Goal: Check status: Check status

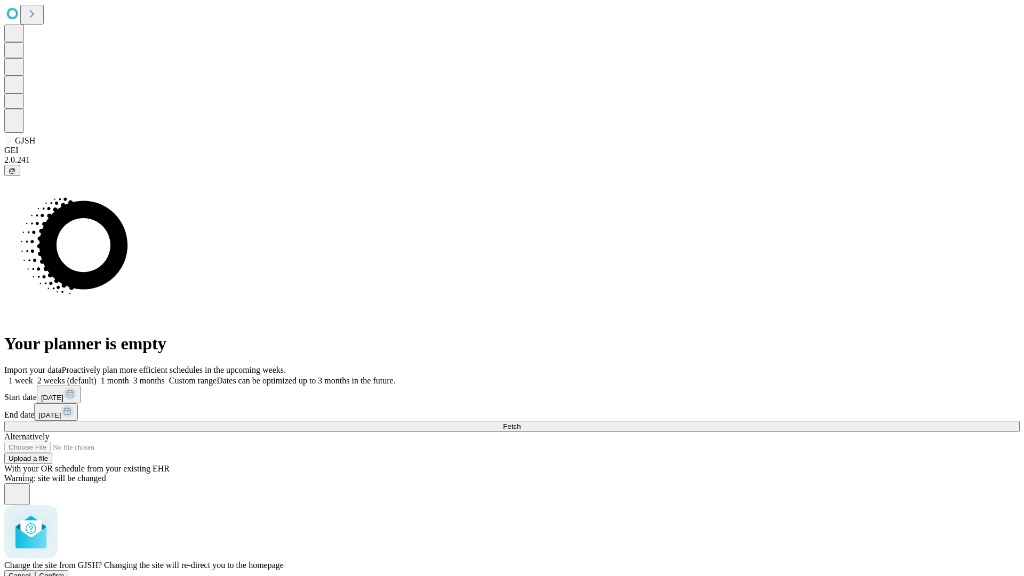
click at [65, 572] on span "Confirm" at bounding box center [51, 576] width 25 height 8
click at [97, 376] on label "2 weeks (default)" at bounding box center [64, 380] width 63 height 9
click at [521, 423] on span "Fetch" at bounding box center [512, 427] width 18 height 8
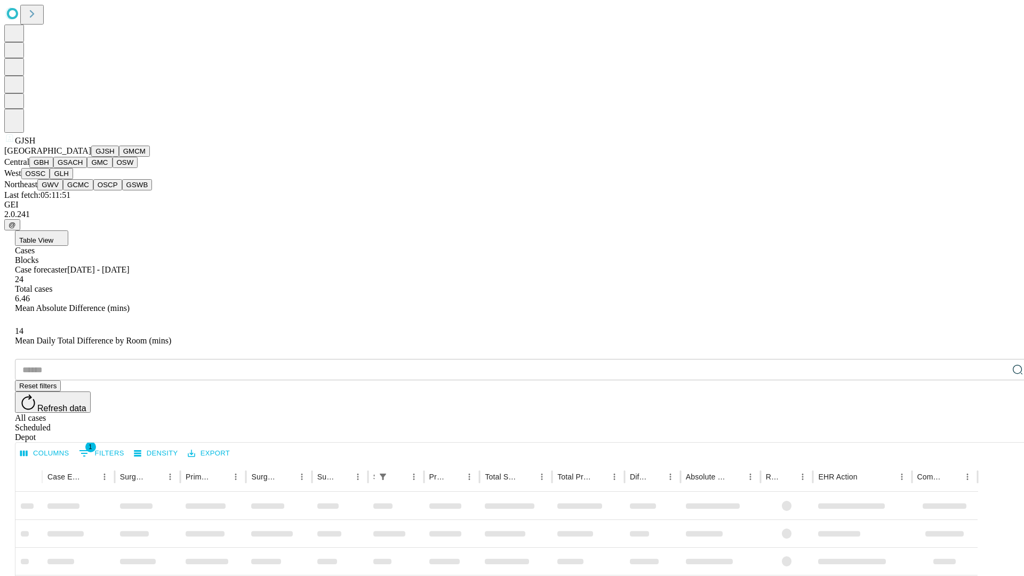
click at [119, 157] on button "GMCM" at bounding box center [134, 151] width 31 height 11
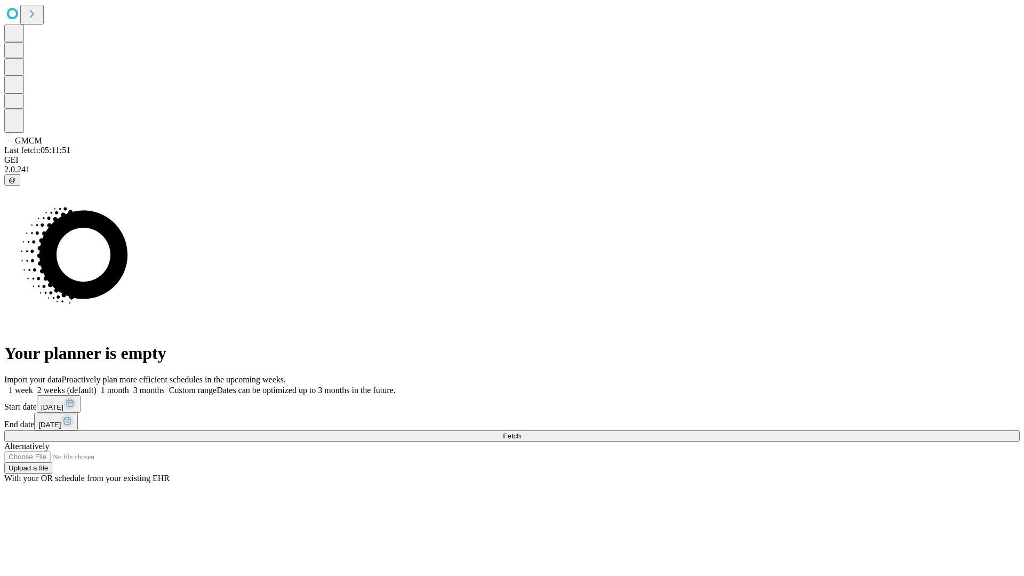
click at [97, 386] on label "2 weeks (default)" at bounding box center [64, 390] width 63 height 9
click at [521, 432] on span "Fetch" at bounding box center [512, 436] width 18 height 8
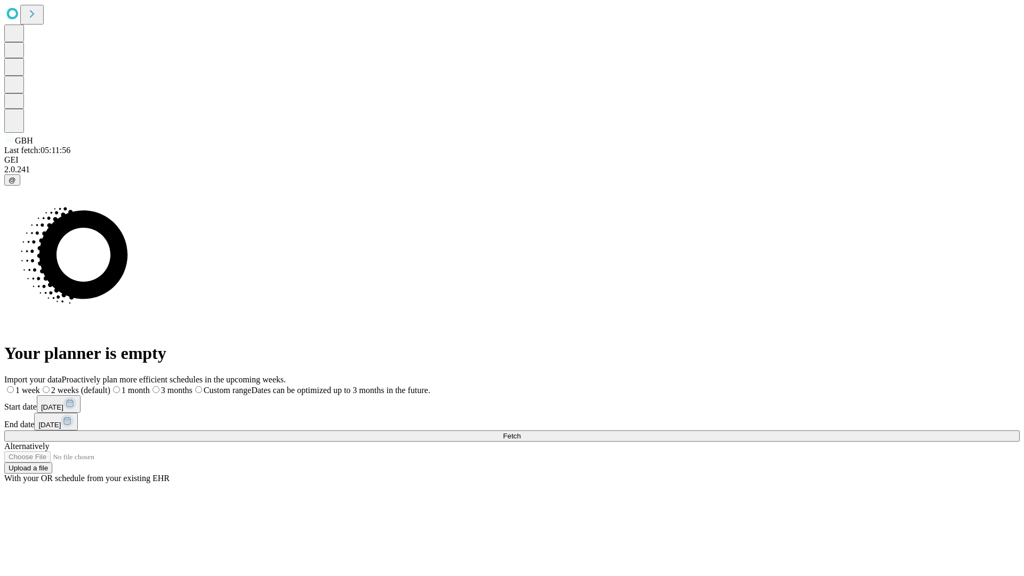
click at [110, 386] on label "2 weeks (default)" at bounding box center [75, 390] width 70 height 9
click at [521, 432] on span "Fetch" at bounding box center [512, 436] width 18 height 8
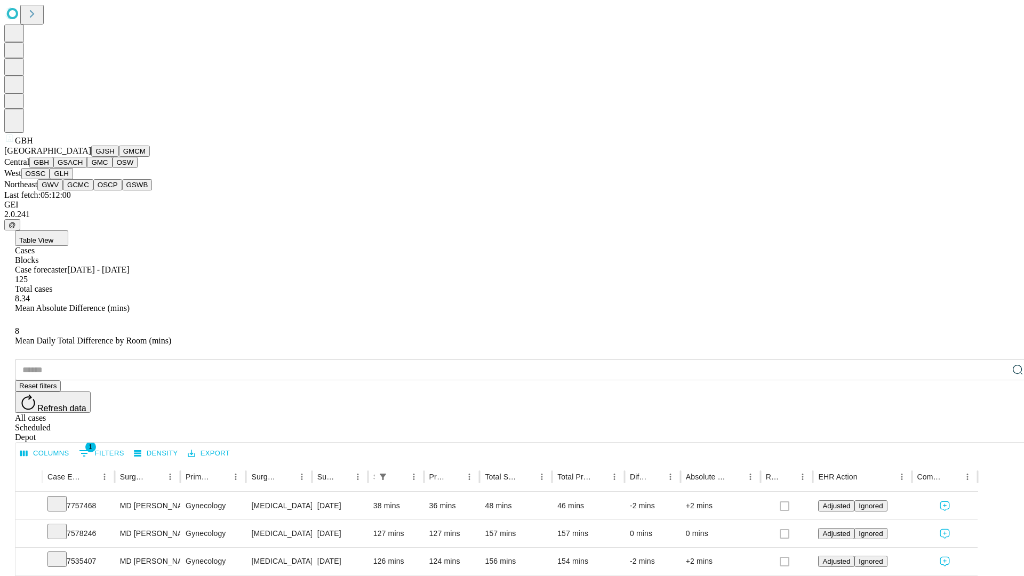
click at [83, 168] on button "GSACH" at bounding box center [70, 162] width 34 height 11
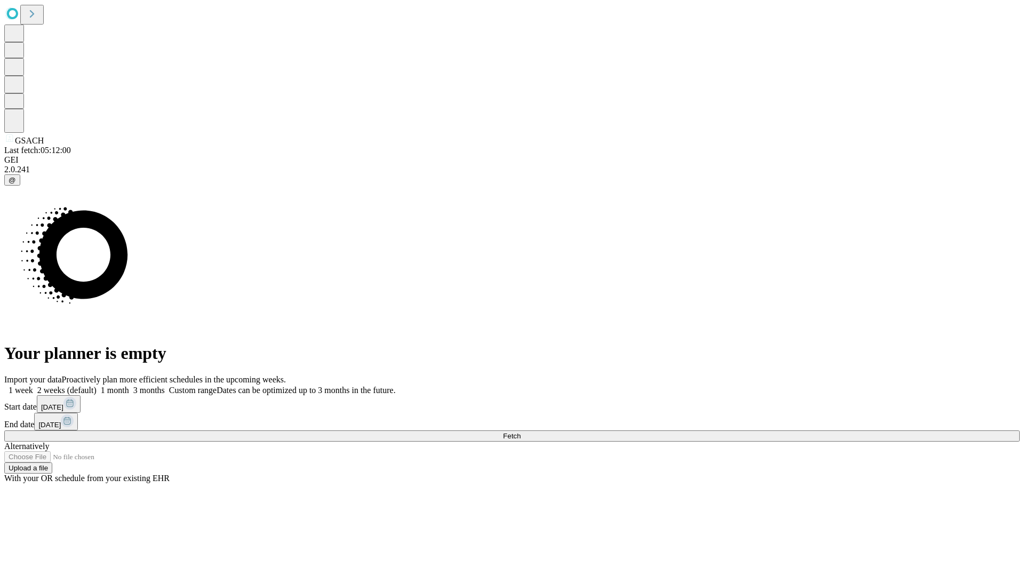
click at [97, 386] on label "2 weeks (default)" at bounding box center [64, 390] width 63 height 9
click at [521, 432] on span "Fetch" at bounding box center [512, 436] width 18 height 8
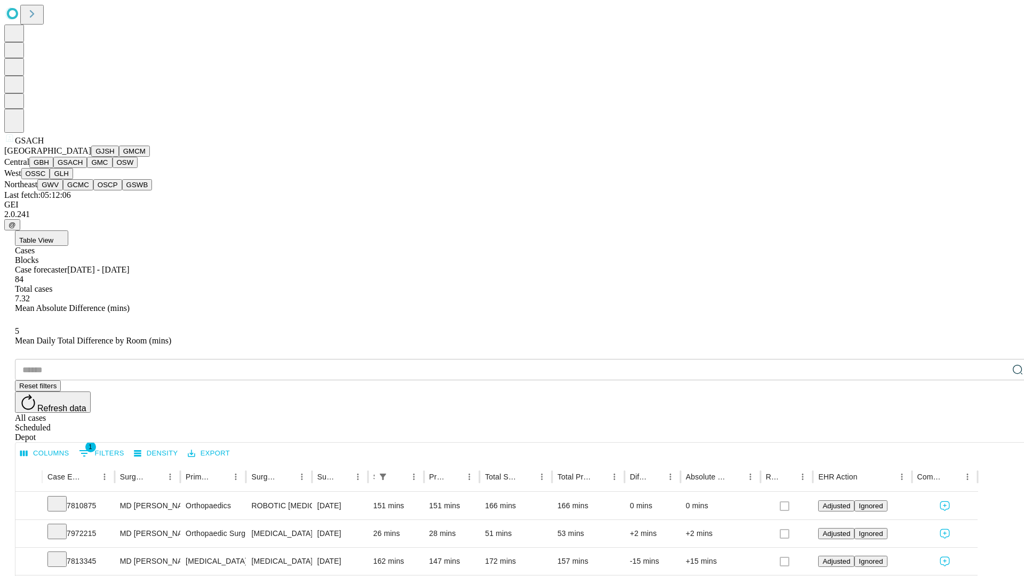
click at [87, 168] on button "GMC" at bounding box center [99, 162] width 25 height 11
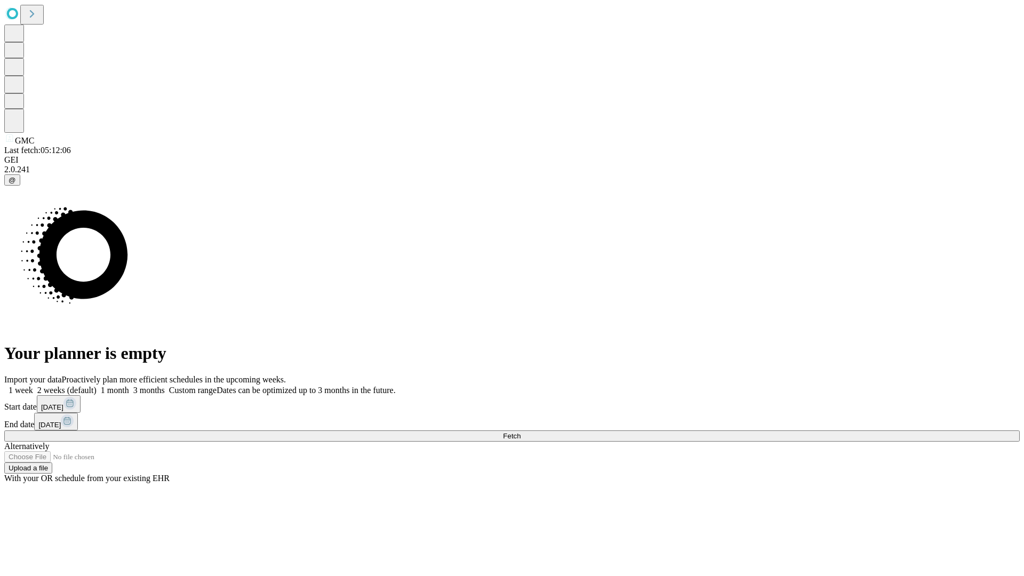
click at [97, 386] on label "2 weeks (default)" at bounding box center [64, 390] width 63 height 9
click at [521, 432] on span "Fetch" at bounding box center [512, 436] width 18 height 8
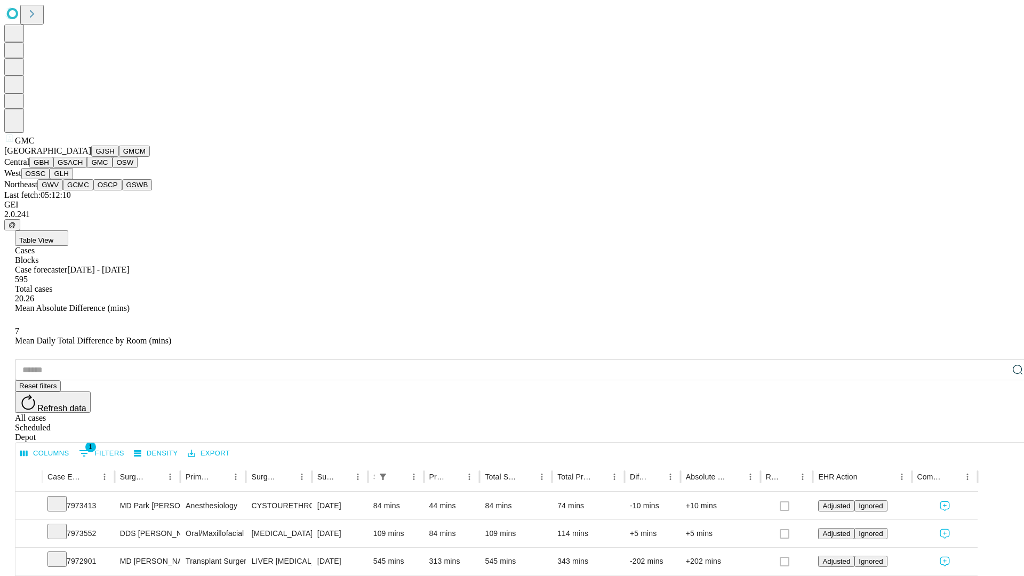
click at [113, 168] on button "OSW" at bounding box center [126, 162] width 26 height 11
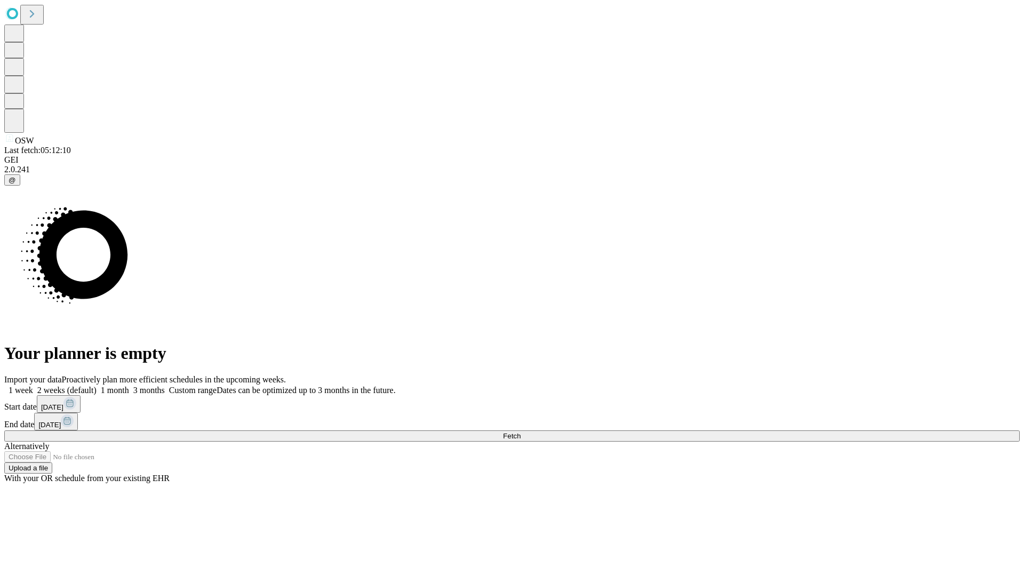
click at [97, 386] on label "2 weeks (default)" at bounding box center [64, 390] width 63 height 9
click at [521, 432] on span "Fetch" at bounding box center [512, 436] width 18 height 8
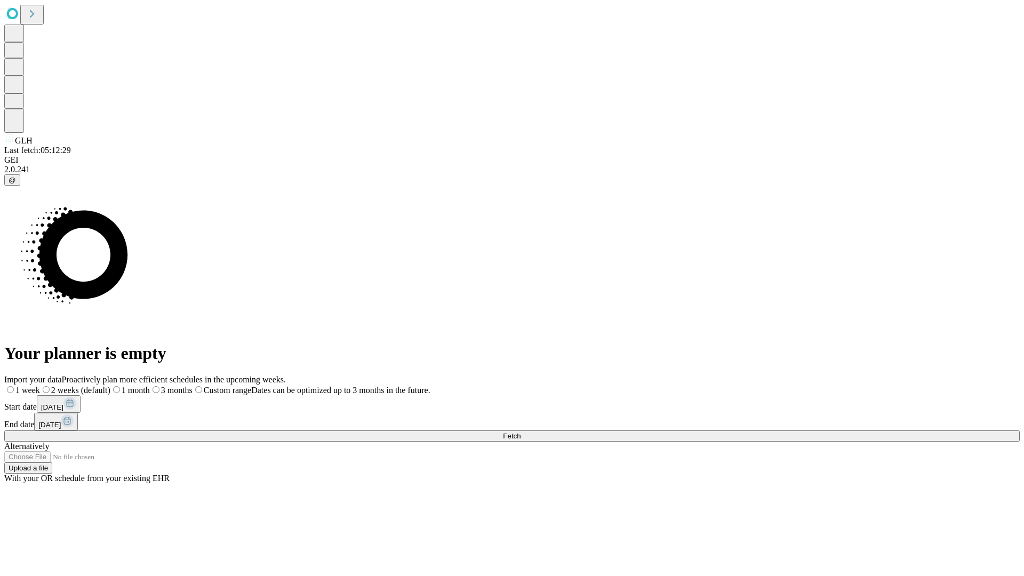
click at [110, 386] on label "2 weeks (default)" at bounding box center [75, 390] width 70 height 9
click at [521, 432] on span "Fetch" at bounding box center [512, 436] width 18 height 8
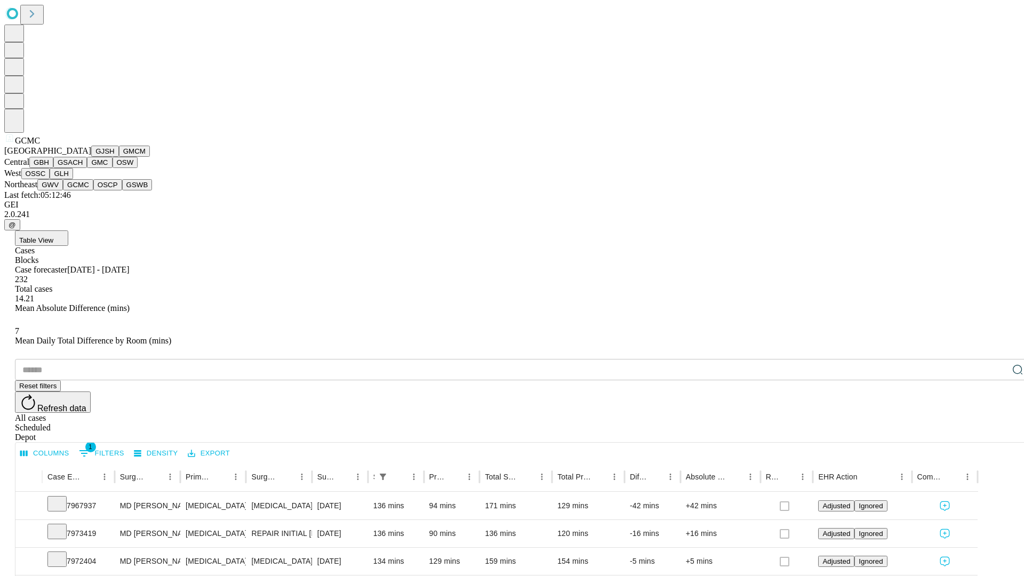
click at [93, 190] on button "OSCP" at bounding box center [107, 184] width 29 height 11
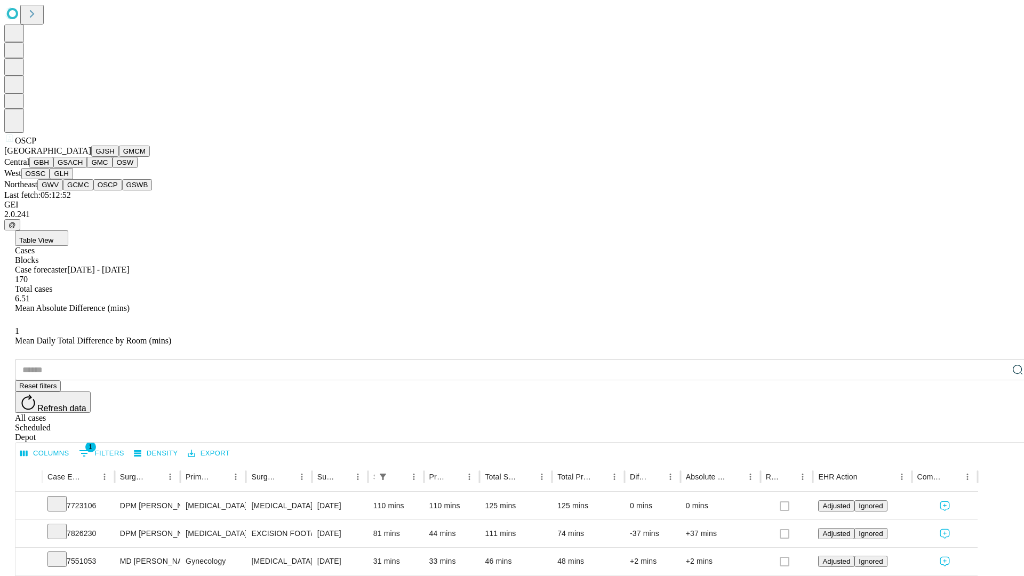
click at [122, 190] on button "GSWB" at bounding box center [137, 184] width 30 height 11
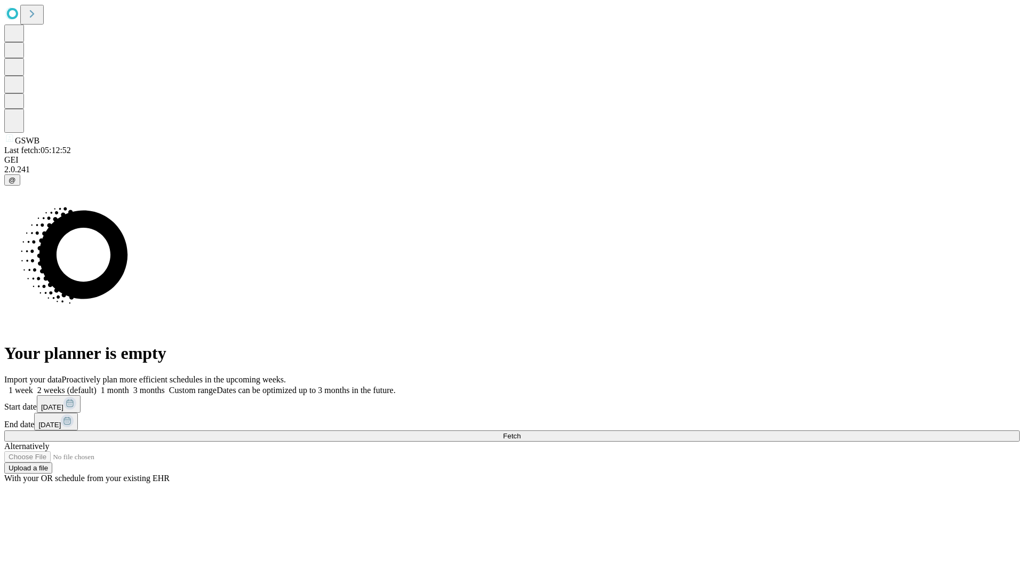
click at [97, 386] on label "2 weeks (default)" at bounding box center [64, 390] width 63 height 9
click at [521, 432] on span "Fetch" at bounding box center [512, 436] width 18 height 8
